Goal: Information Seeking & Learning: Learn about a topic

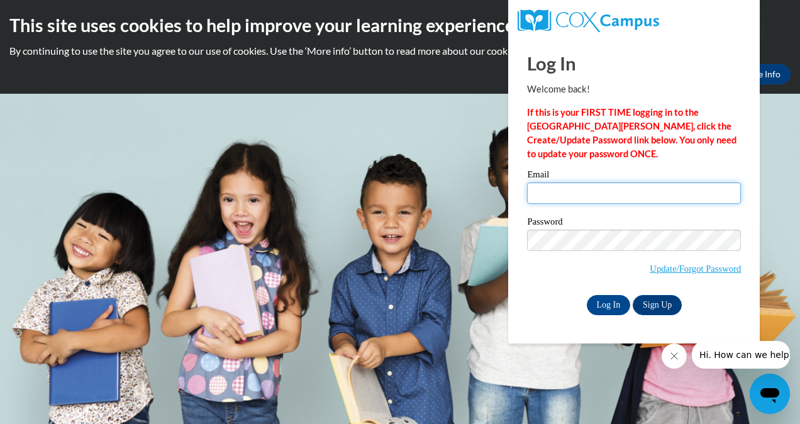
click at [589, 182] on input "Email" at bounding box center [634, 192] width 214 height 21
type input "klkubczak@hotmail.com"
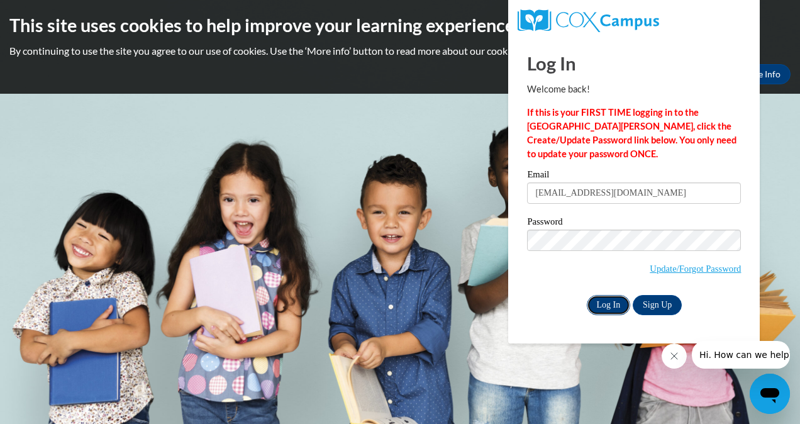
click at [605, 305] on input "Log In" at bounding box center [608, 305] width 44 height 20
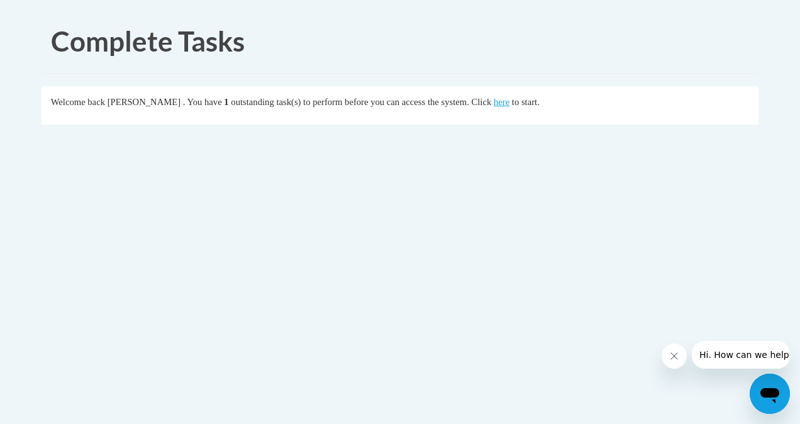
click at [677, 352] on icon "Close message from company" at bounding box center [673, 356] width 10 height 10
click at [509, 105] on link "here" at bounding box center [501, 102] width 16 height 10
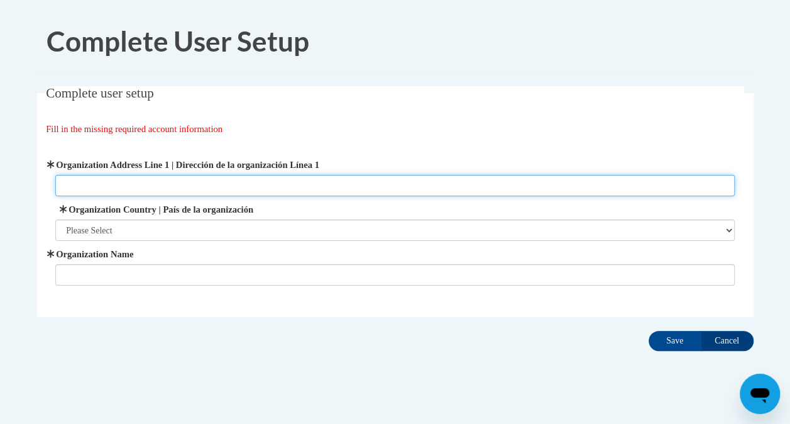
click at [146, 185] on input "Organization Address Line 1 | Dirección de la organización Línea 1" at bounding box center [394, 185] width 679 height 21
type input "3110 S Genesee rd Burton MI 48509"
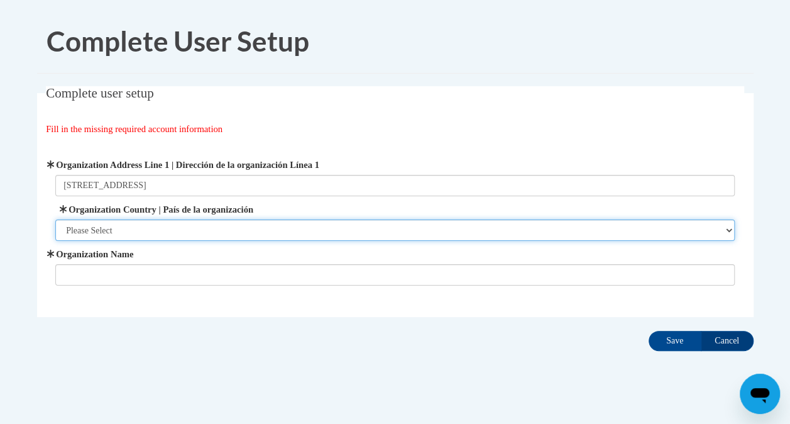
click at [89, 230] on select "Please Select United States | Estados Unidos Outside of the United States | Fue…" at bounding box center [394, 229] width 679 height 21
select select "ad49bcad-a171-4b2e-b99c-48b446064914"
click at [55, 219] on select "Please Select United States | Estados Unidos Outside of the United States | Fue…" at bounding box center [394, 229] width 679 height 21
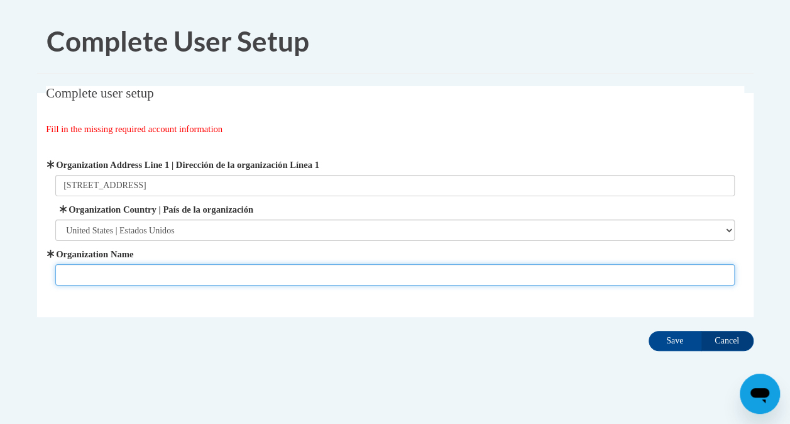
click at [89, 268] on input "Organization Name" at bounding box center [394, 274] width 679 height 21
type input "g"
type input "Little Leaders Preschool an Daycare"
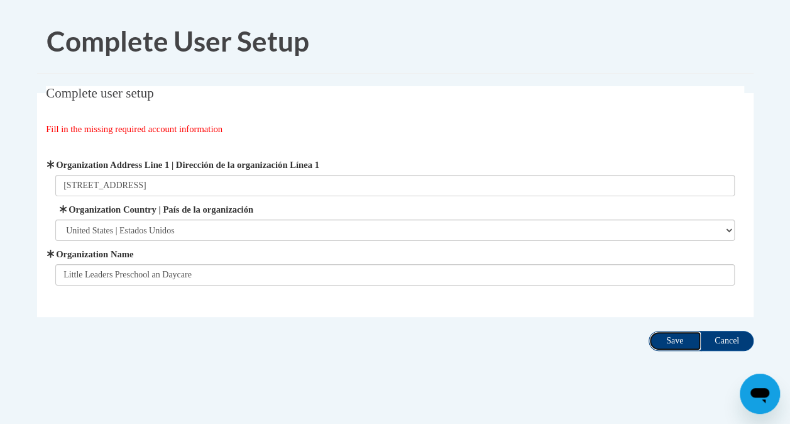
click at [669, 343] on input "Save" at bounding box center [675, 341] width 53 height 20
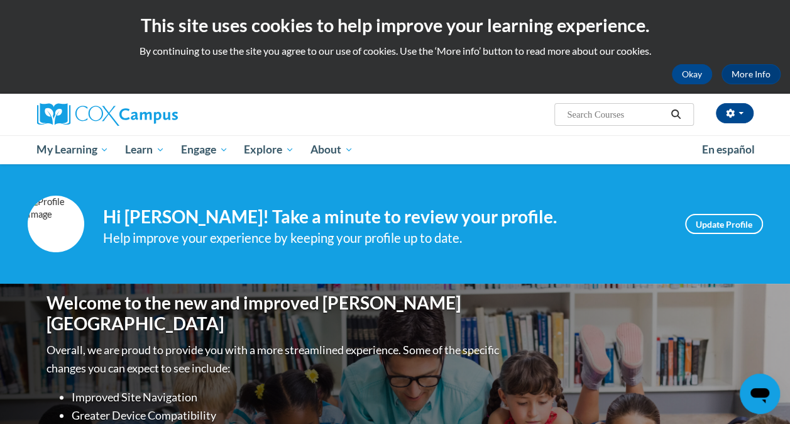
click at [636, 109] on input "Search..." at bounding box center [616, 114] width 101 height 15
type input "ceus"
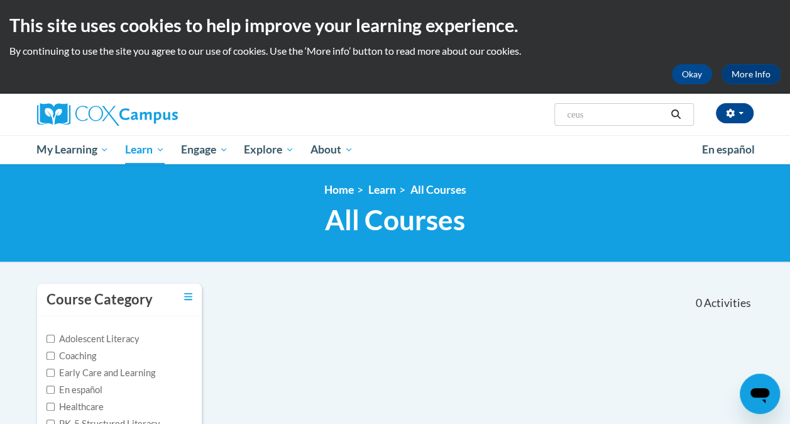
type input "ceu"
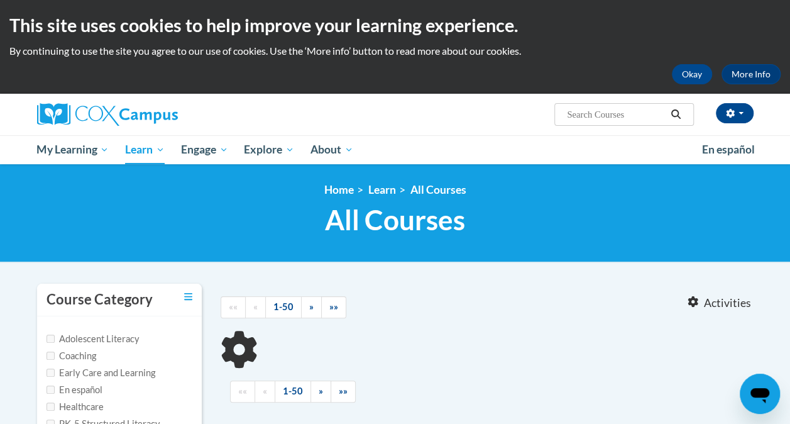
type input "ceu"
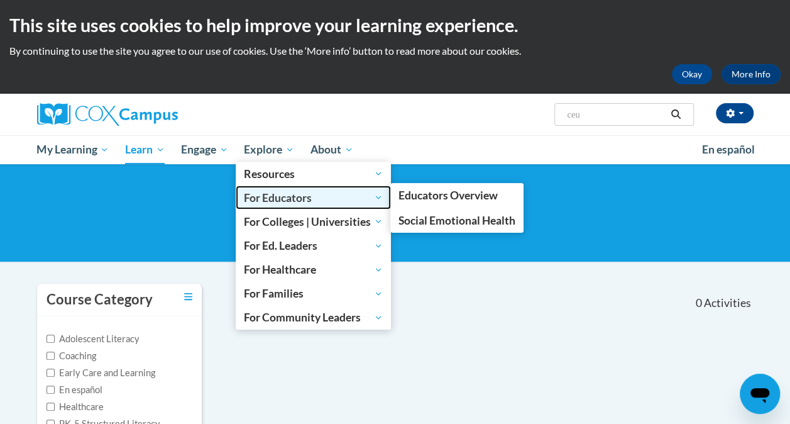
click at [273, 197] on span "For Educators" at bounding box center [313, 197] width 139 height 15
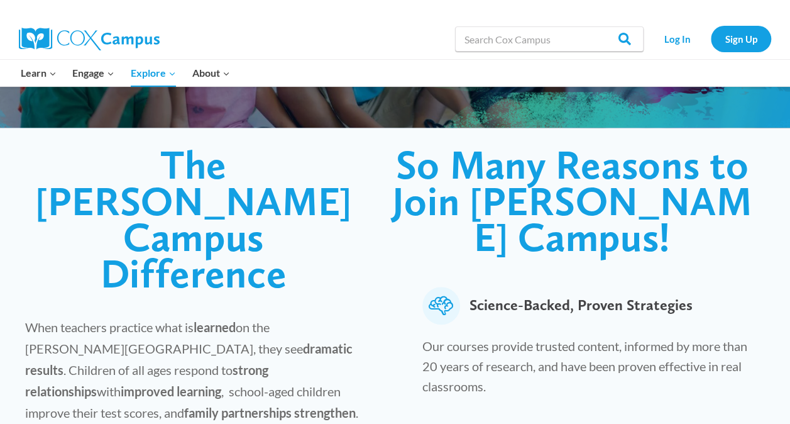
scroll to position [194, 0]
